Goal: Task Accomplishment & Management: Manage account settings

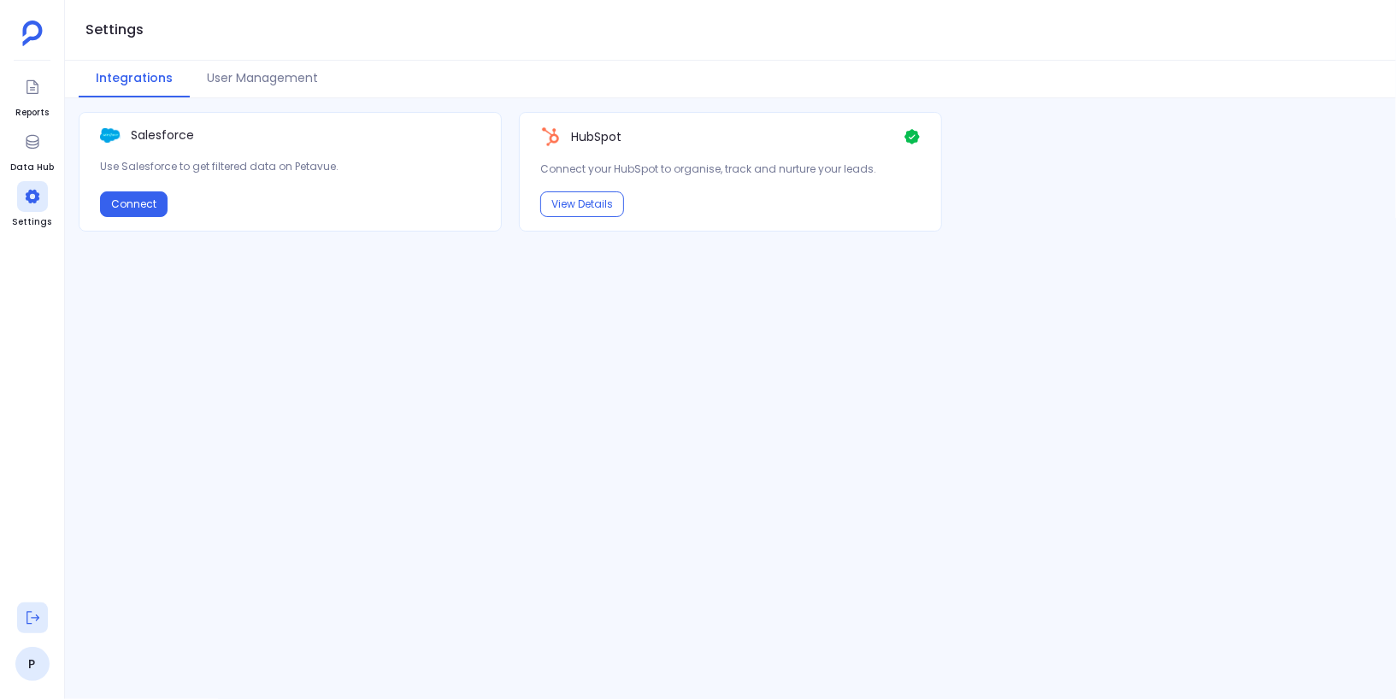
click at [31, 619] on icon at bounding box center [32, 617] width 17 height 17
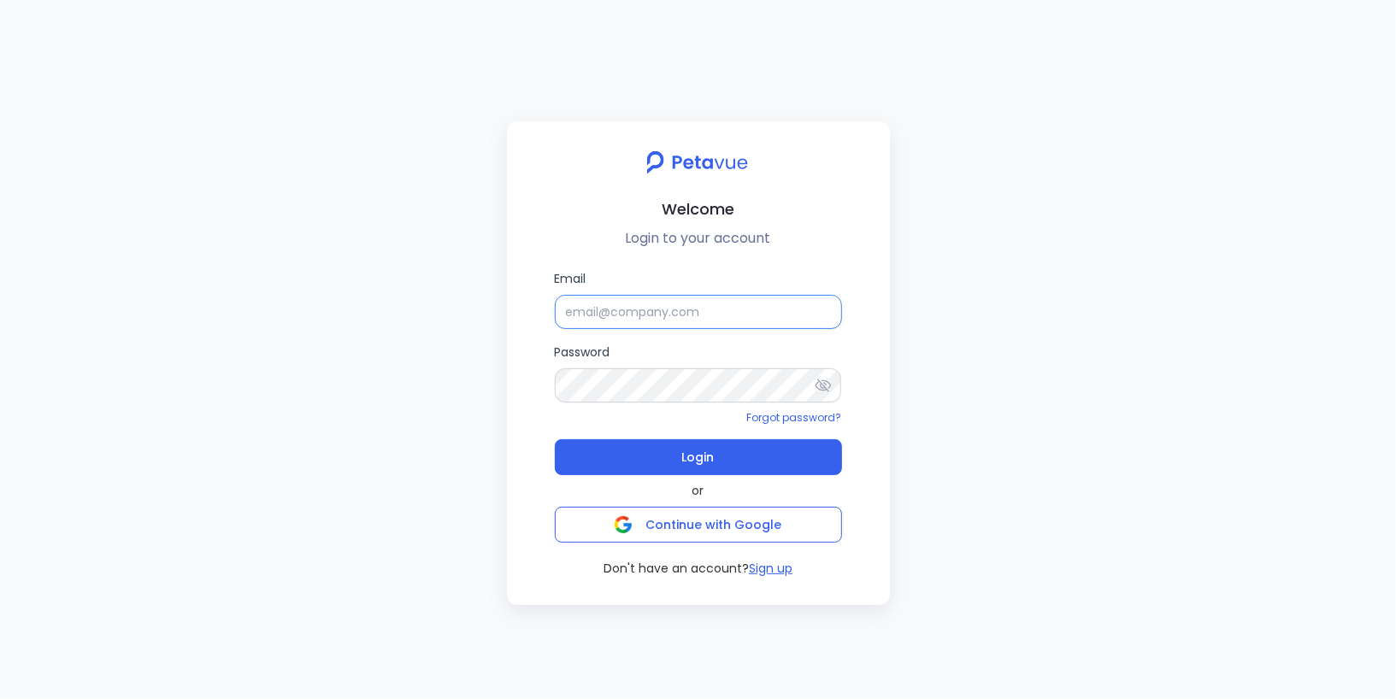
click at [599, 315] on input "Email" at bounding box center [698, 312] width 287 height 34
type input "[EMAIL_ADDRESS][DOMAIN_NAME]"
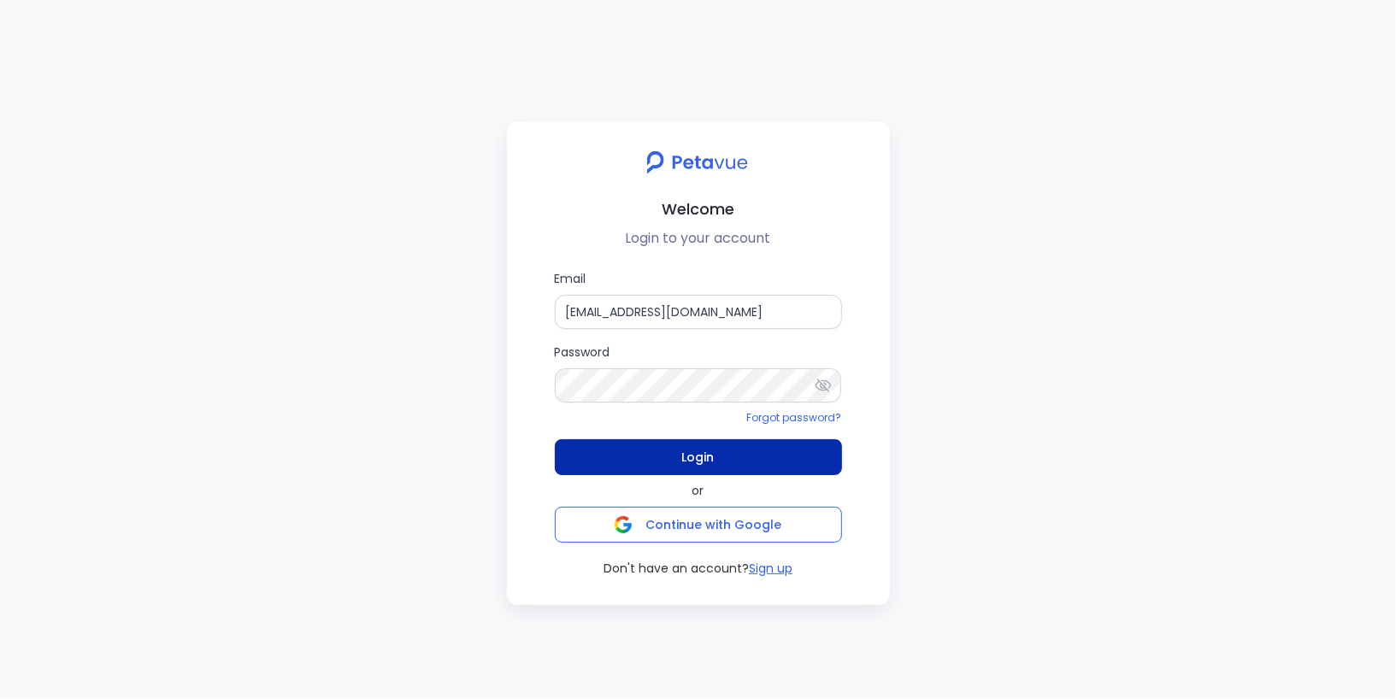
click at [707, 448] on span "Login" at bounding box center [698, 457] width 32 height 24
